Goal: Task Accomplishment & Management: Use online tool/utility

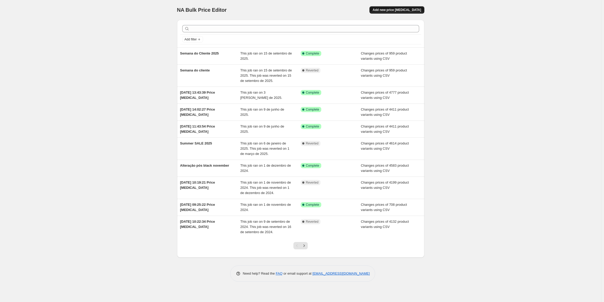
click at [393, 10] on span "Add new price [MEDICAL_DATA]" at bounding box center [397, 10] width 48 height 4
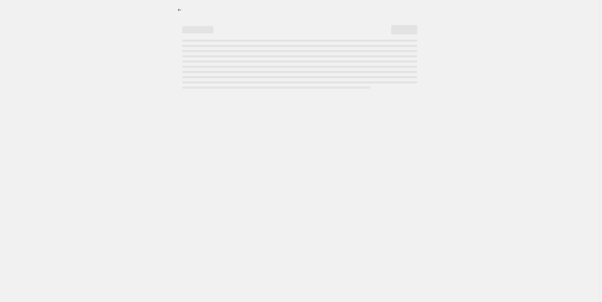
select select "percentage"
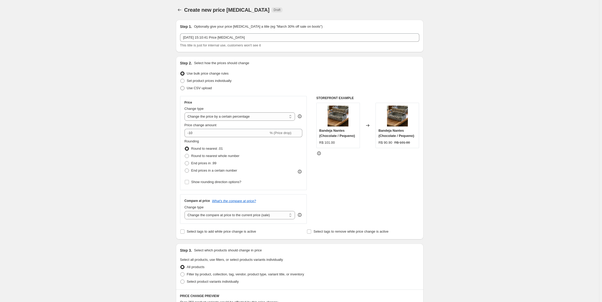
click at [203, 91] on label "Use CSV upload" at bounding box center [196, 87] width 32 height 7
click at [180, 86] on input "Use CSV upload" at bounding box center [180, 86] width 0 height 0
radio input "true"
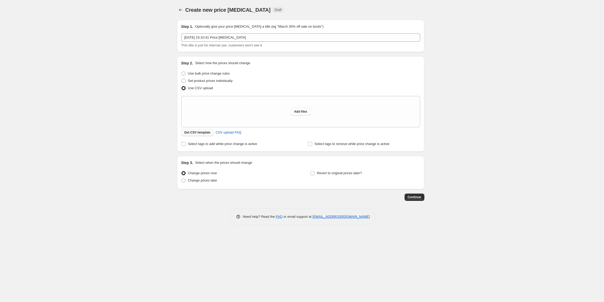
click at [198, 132] on span "Get CSV template" at bounding box center [197, 132] width 26 height 4
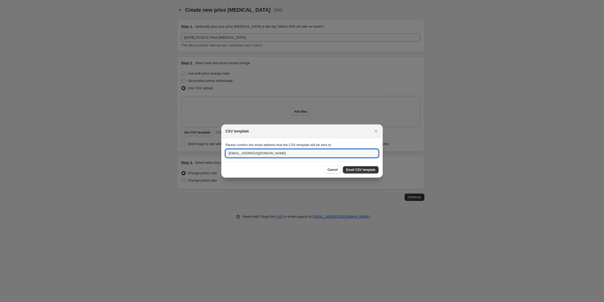
drag, startPoint x: 248, startPoint y: 153, endPoint x: 161, endPoint y: 142, distance: 87.1
click at [161, 301] on div "CSV template Please confirm the email address that the CSV template will be sen…" at bounding box center [302, 302] width 604 height 0
type input "[PERSON_NAME][EMAIL_ADDRESS][DOMAIN_NAME]"
click at [361, 169] on span "Email CSV template" at bounding box center [360, 169] width 29 height 4
